Goal: Information Seeking & Learning: Learn about a topic

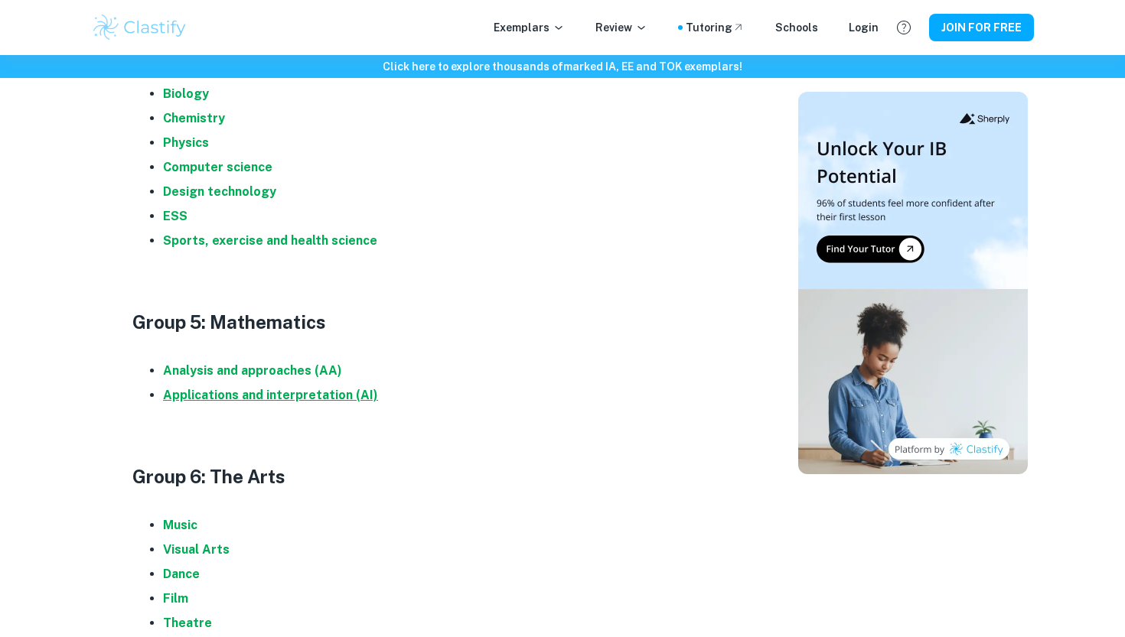
scroll to position [1622, 0]
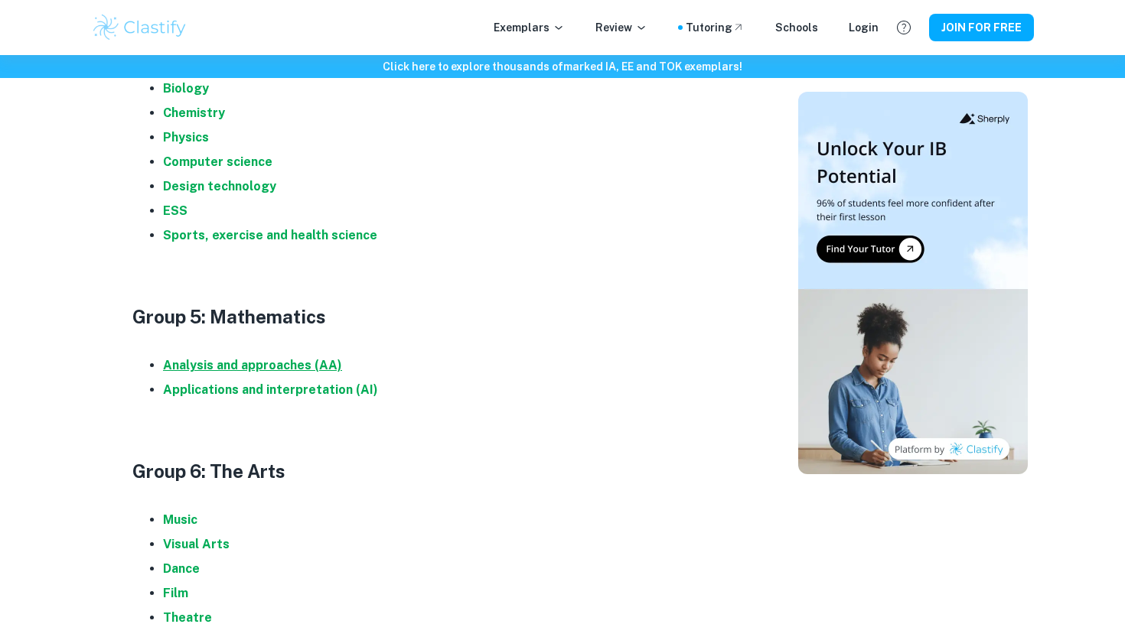
click at [269, 367] on strong "Analysis and approaches (AA)" at bounding box center [252, 365] width 179 height 15
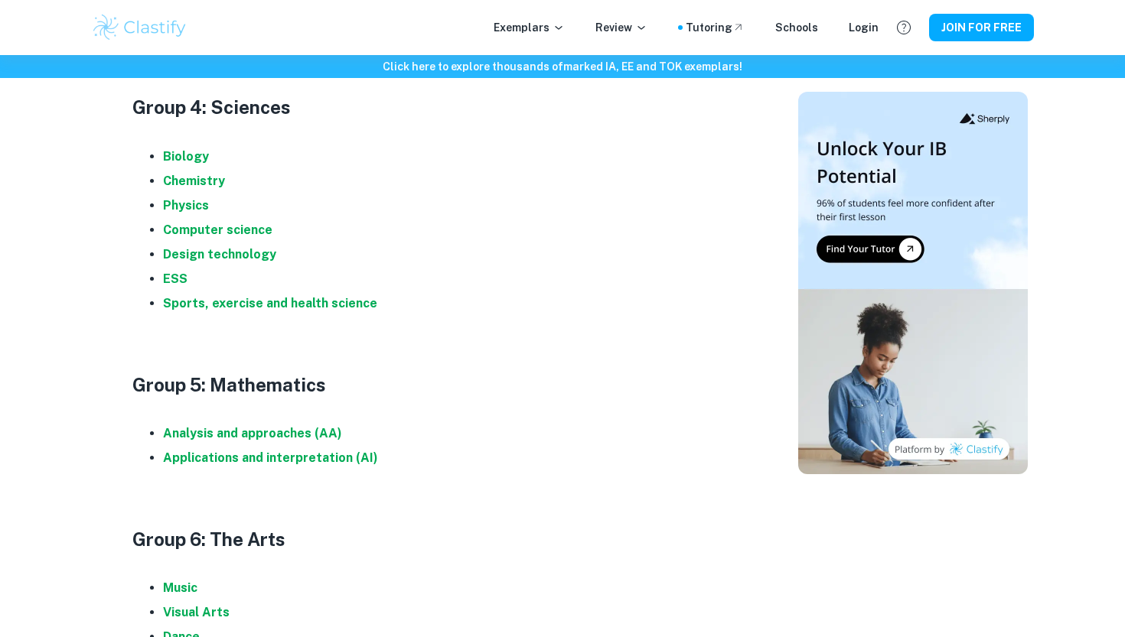
scroll to position [1540, 0]
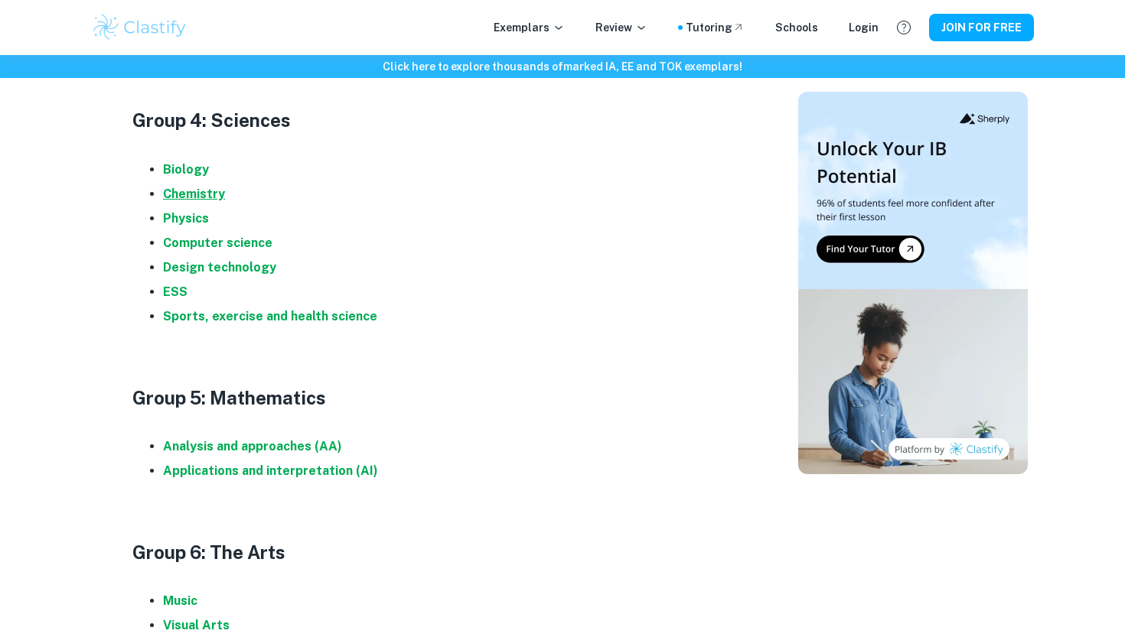
click at [198, 189] on strong "Chemistry" at bounding box center [194, 194] width 62 height 15
click at [194, 170] on strong "Biology" at bounding box center [186, 169] width 46 height 15
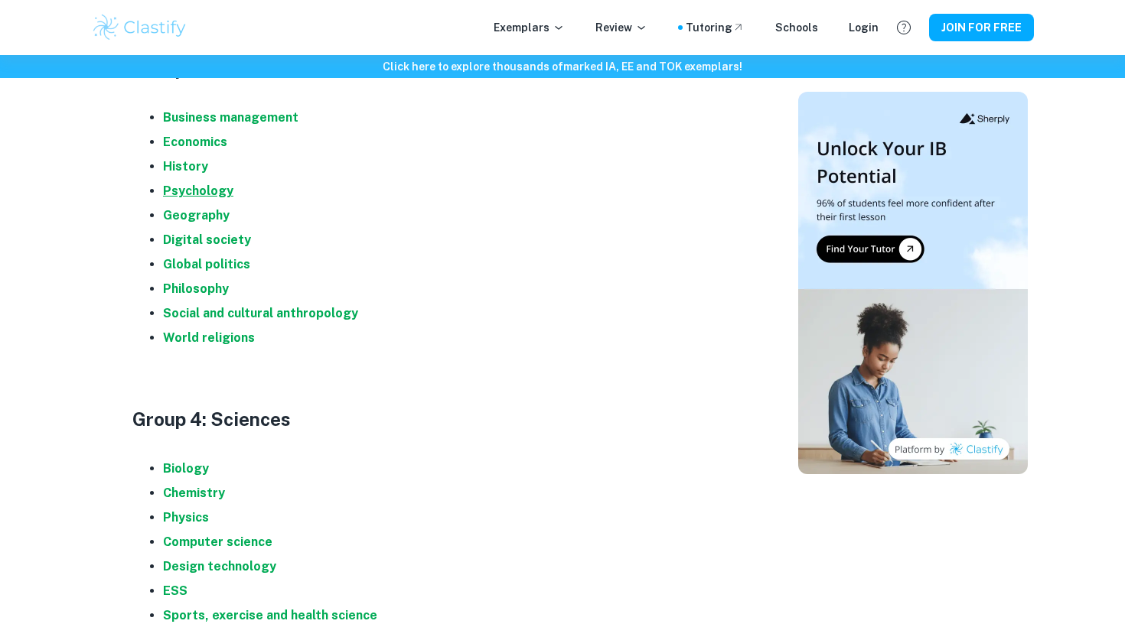
scroll to position [1232, 0]
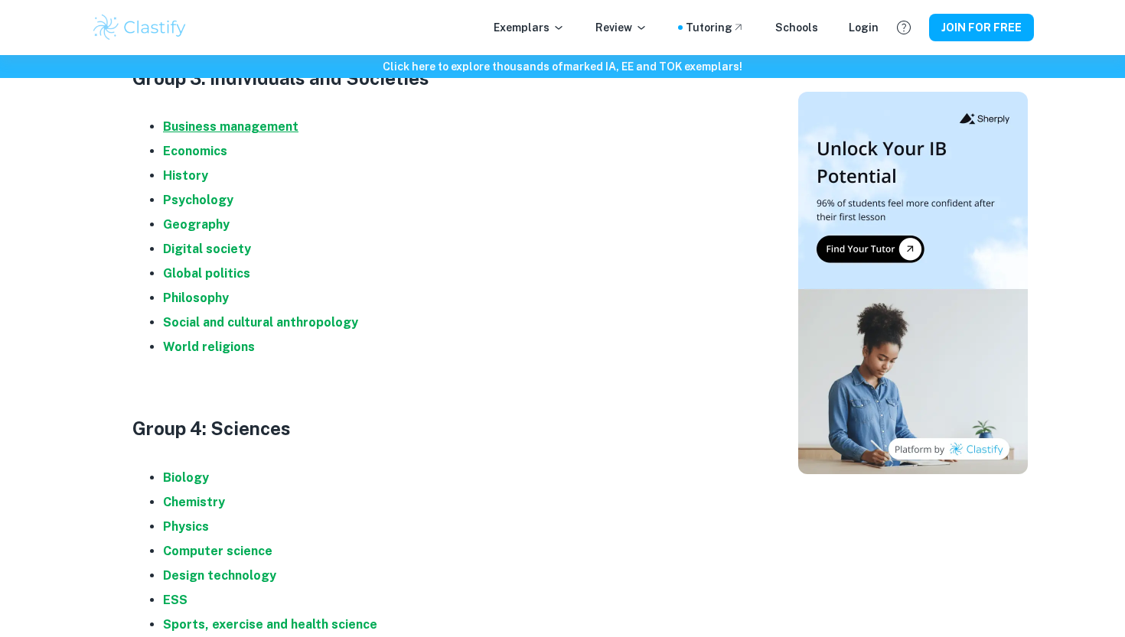
click at [219, 119] on strong "Business management" at bounding box center [230, 126] width 135 height 15
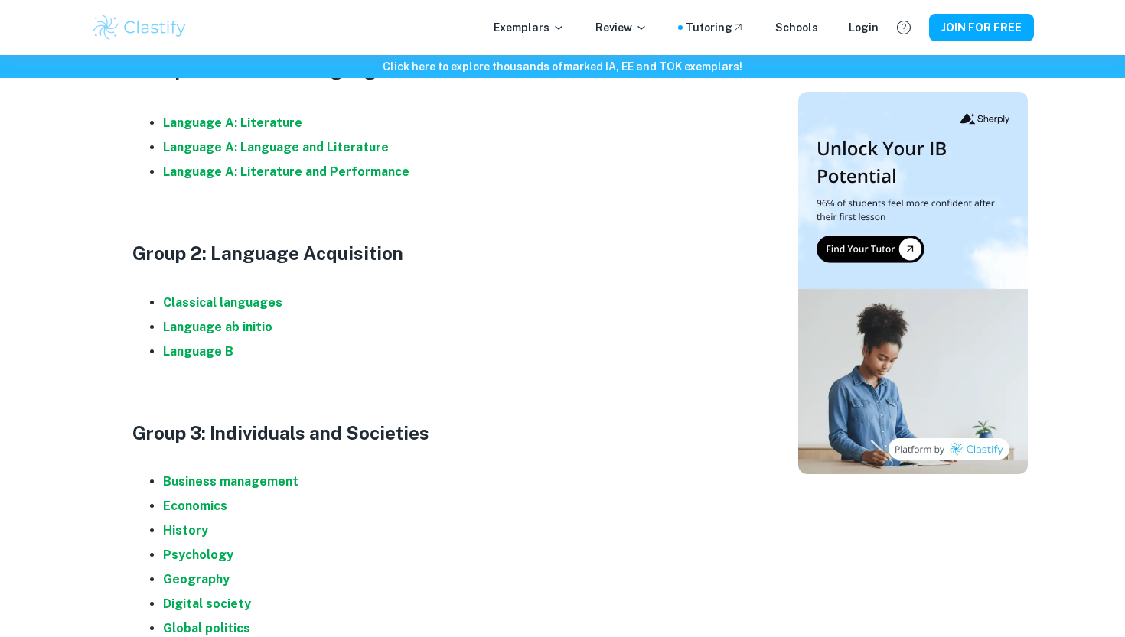
scroll to position [841, 0]
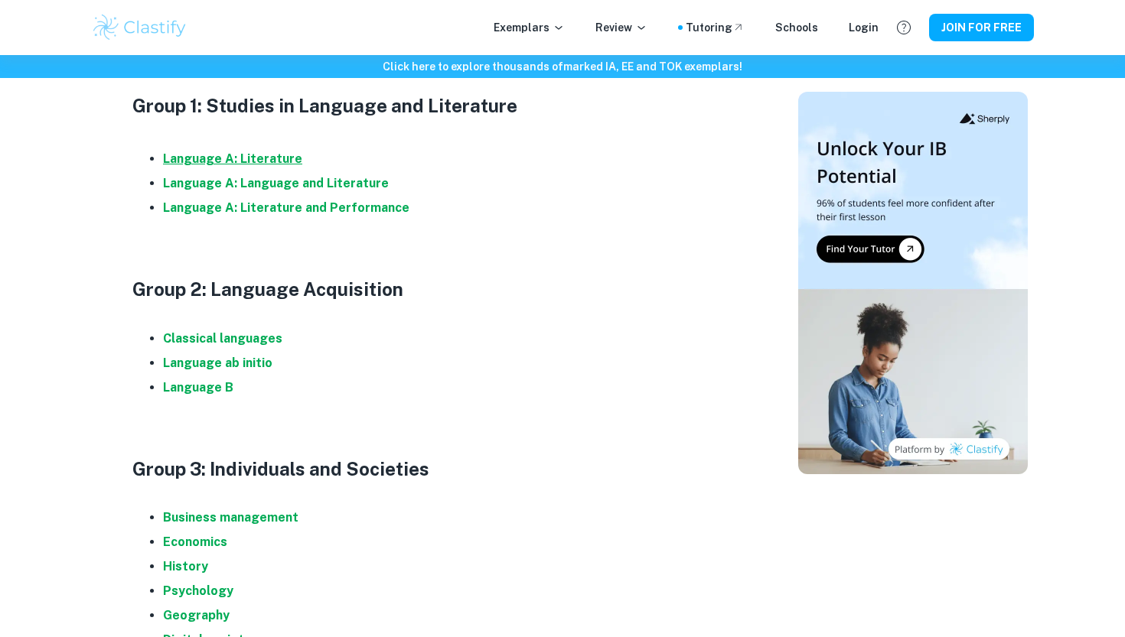
click at [260, 157] on strong "Language A: Literature" at bounding box center [232, 159] width 139 height 15
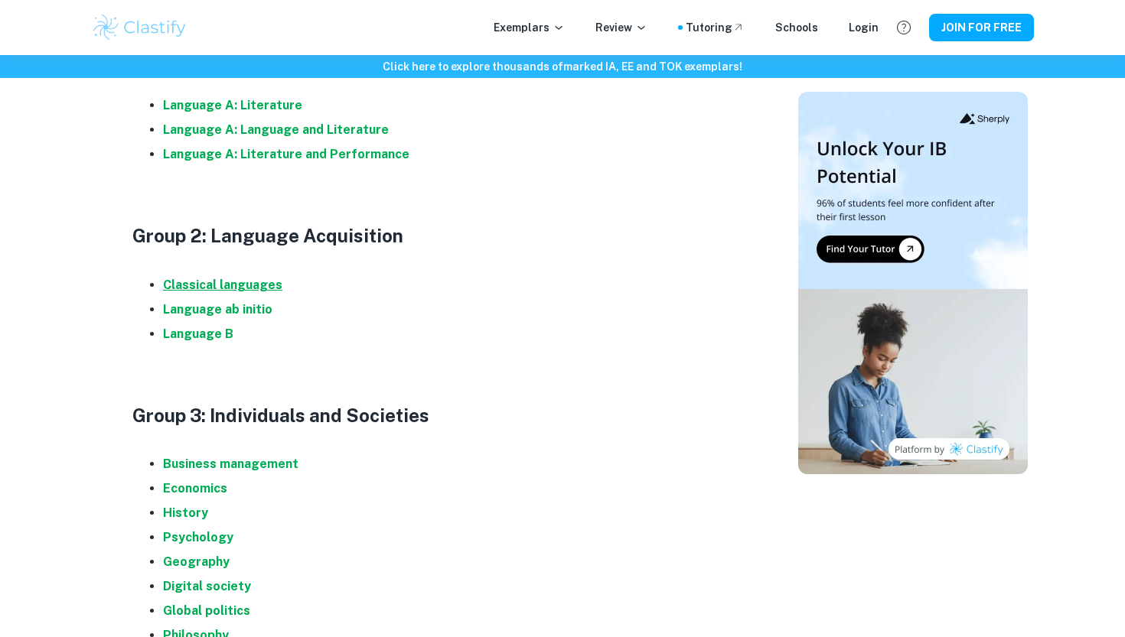
scroll to position [900, 0]
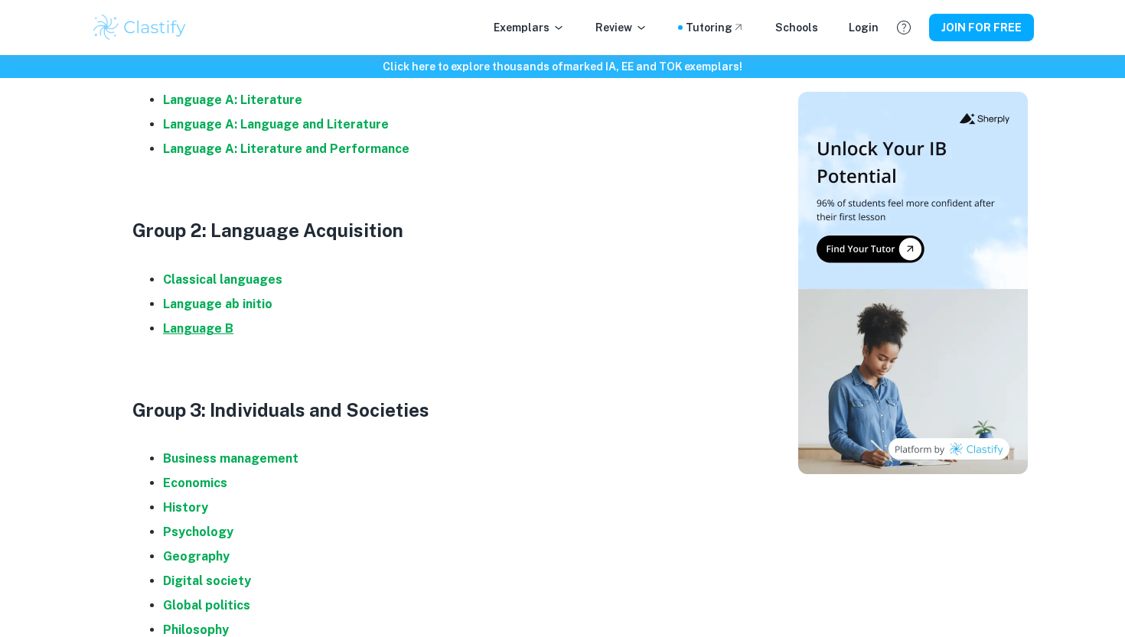
click at [201, 327] on strong "Language B" at bounding box center [198, 328] width 70 height 15
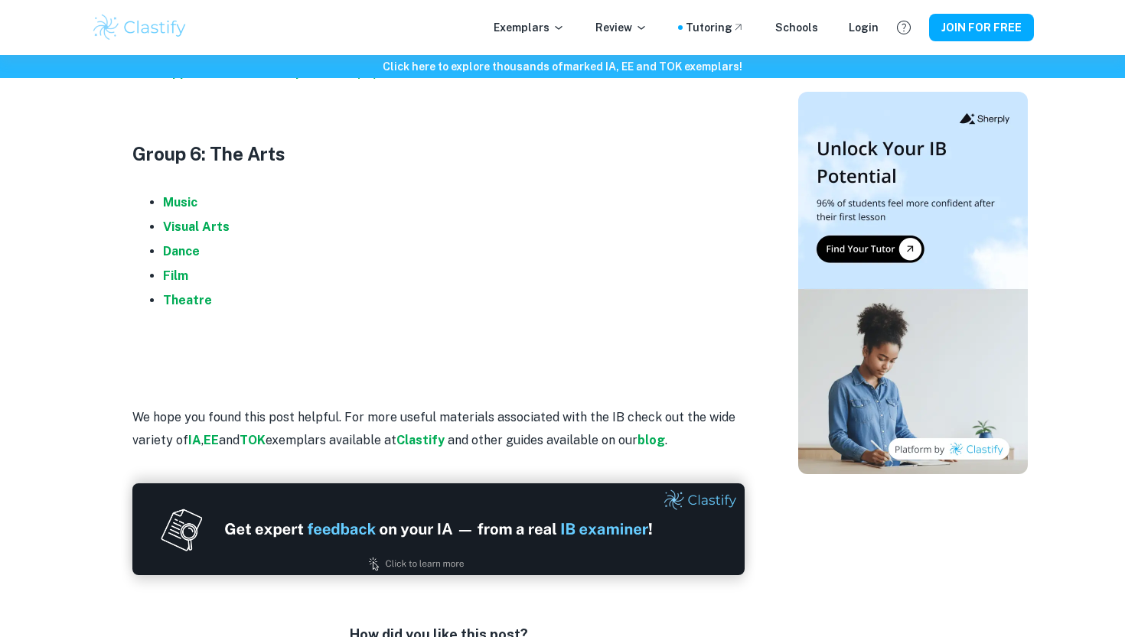
scroll to position [1938, 0]
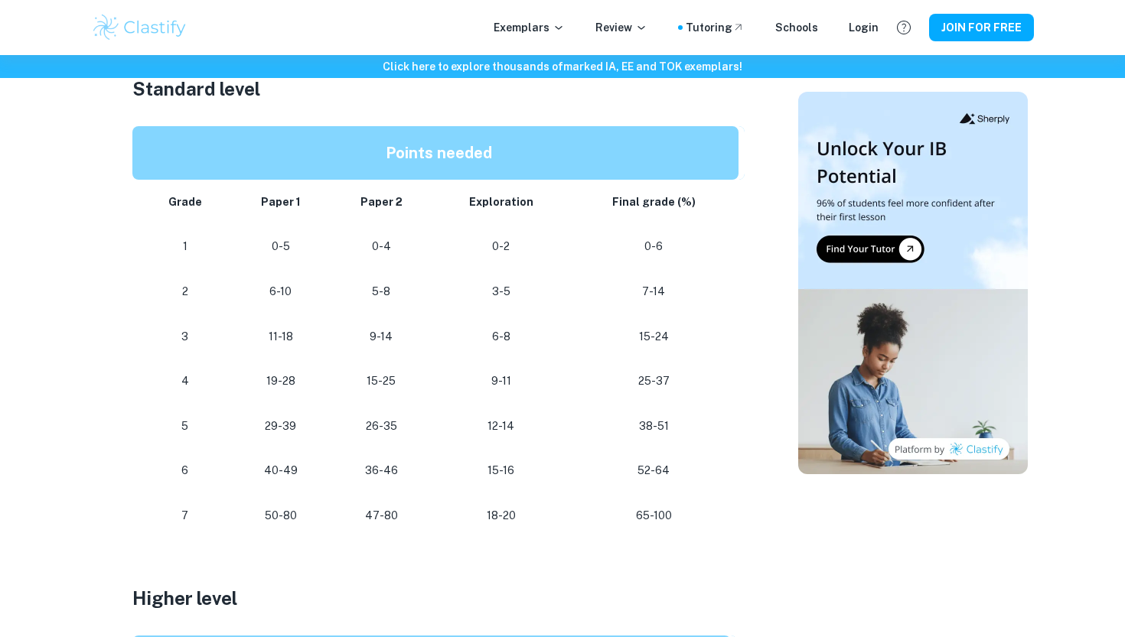
scroll to position [804, 0]
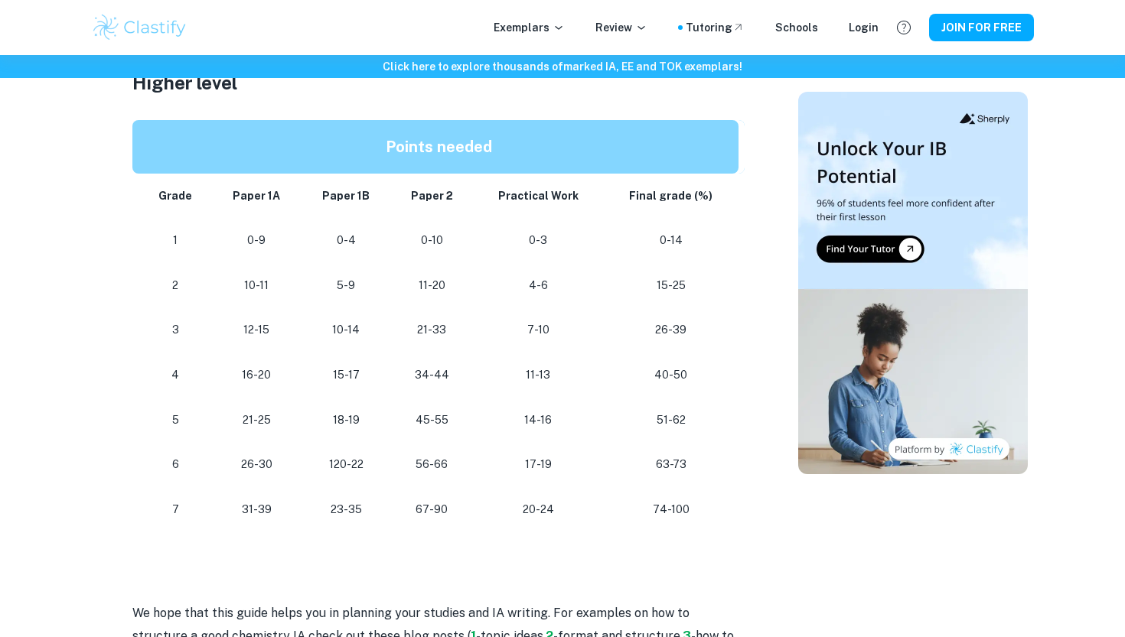
scroll to position [1316, 0]
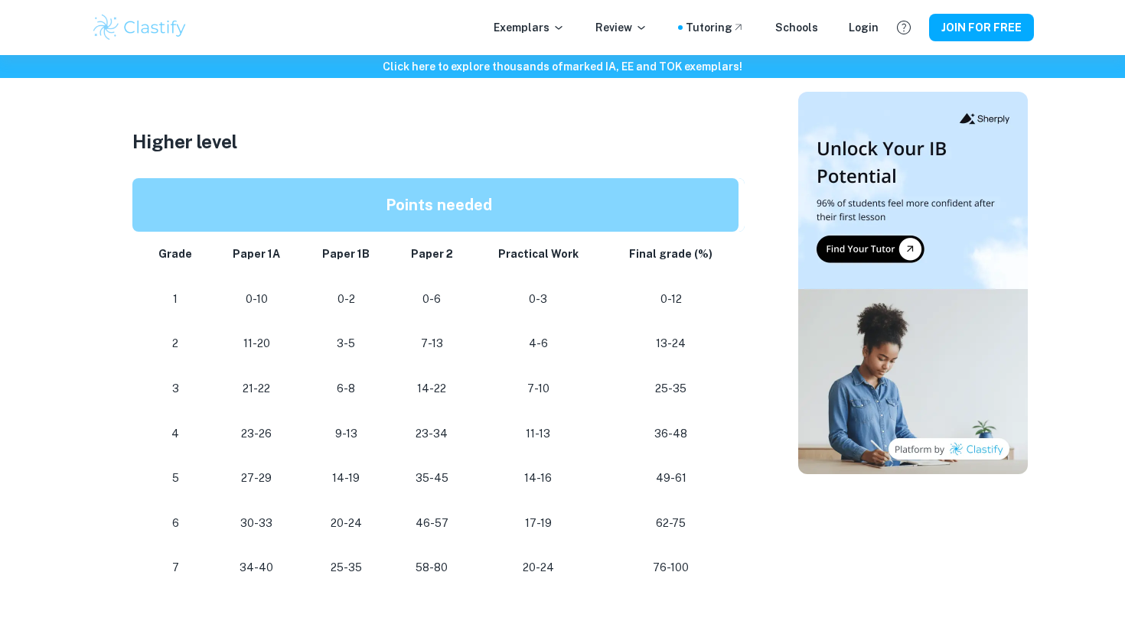
scroll to position [1280, 0]
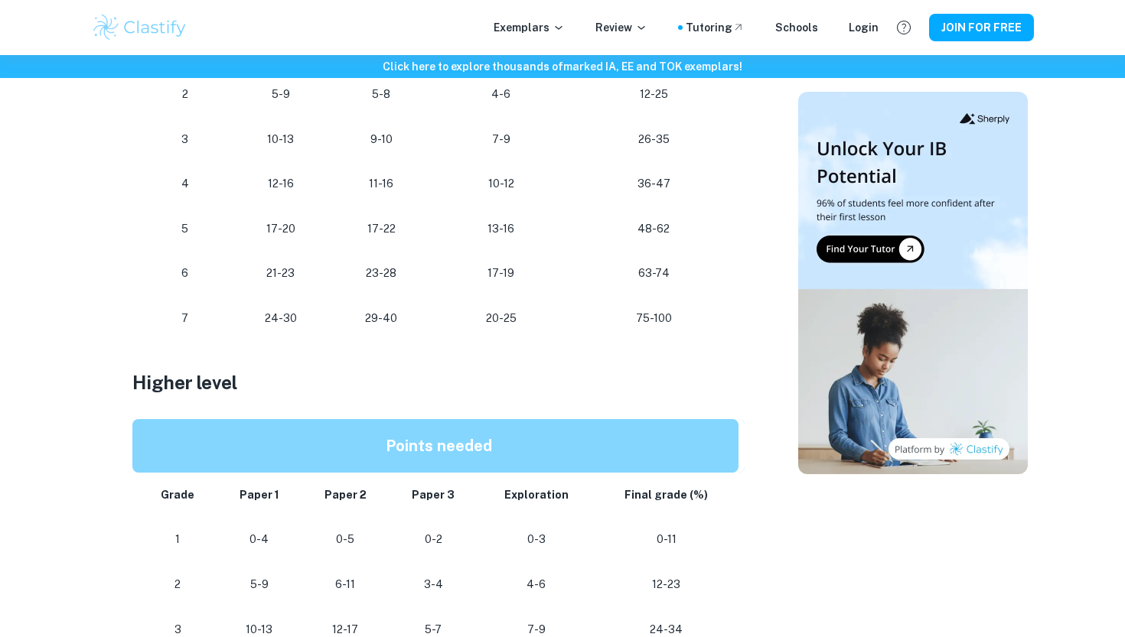
scroll to position [1035, 0]
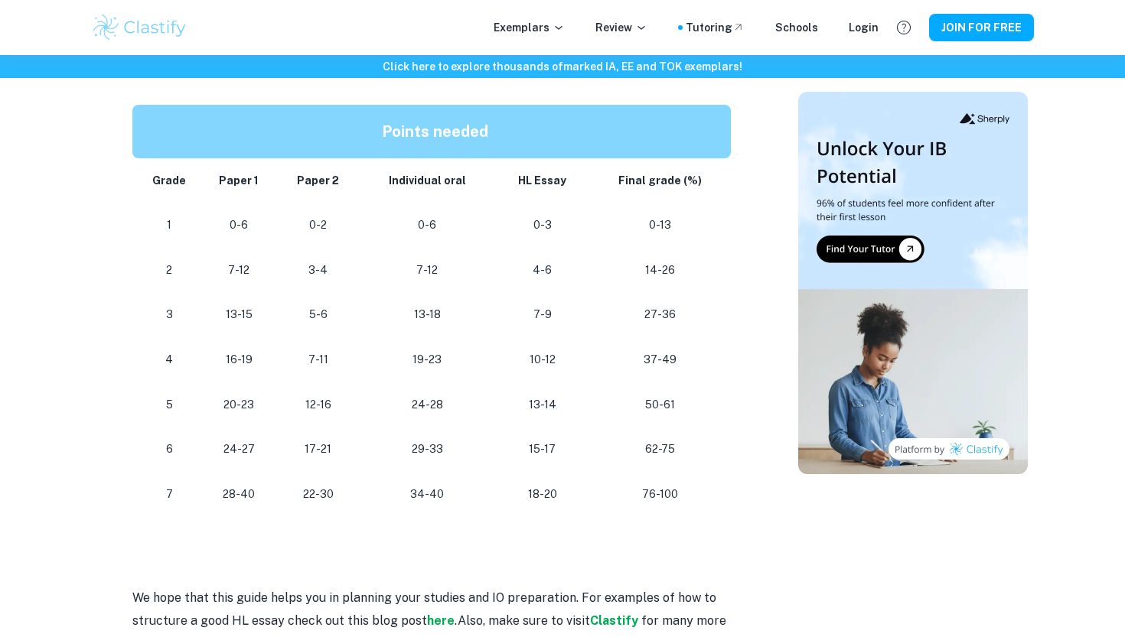
scroll to position [1432, 0]
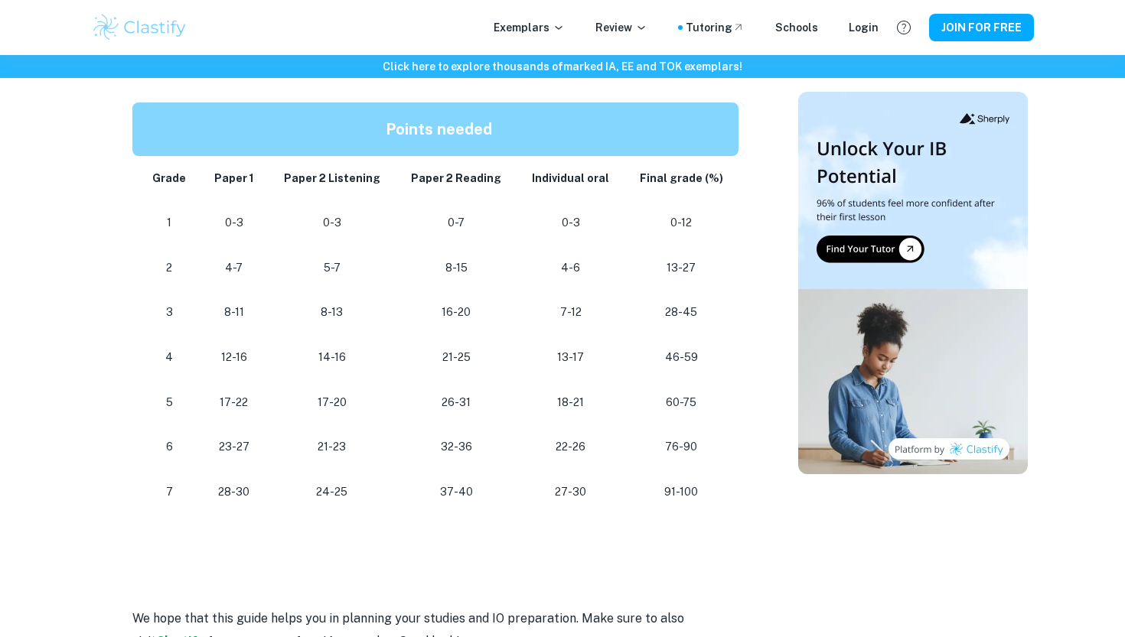
scroll to position [1383, 0]
